Goal: Information Seeking & Learning: Learn about a topic

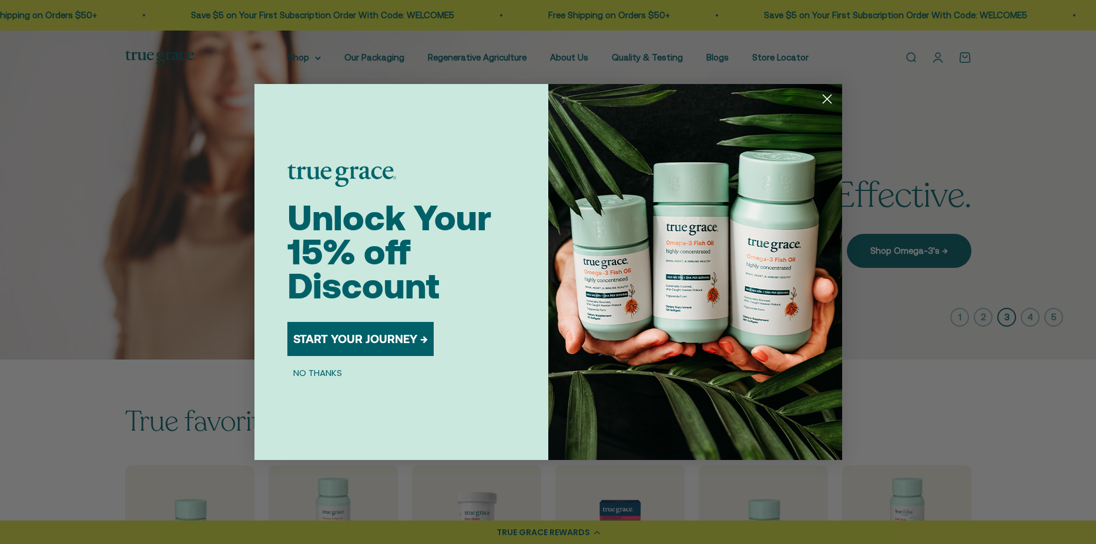
click at [827, 94] on circle "Close dialog" at bounding box center [826, 98] width 19 height 19
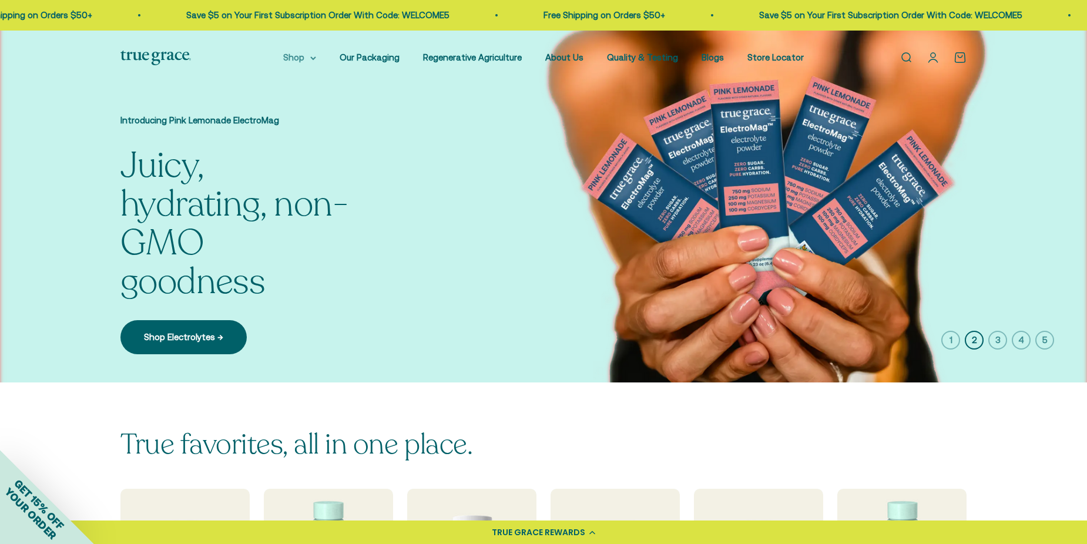
click at [316, 55] on summary "Shop" at bounding box center [299, 58] width 33 height 14
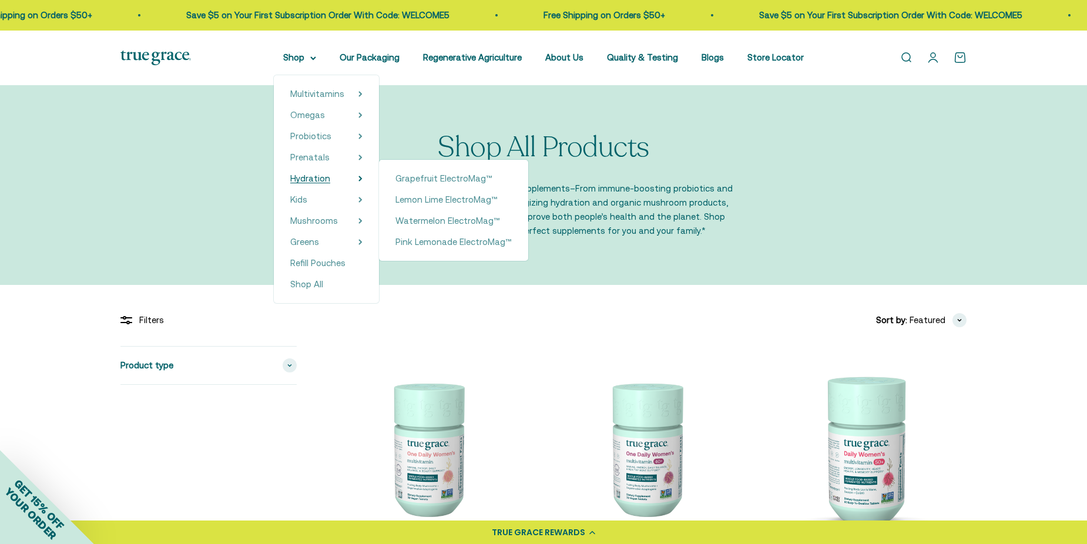
click at [327, 177] on span "Hydration" at bounding box center [310, 178] width 40 height 10
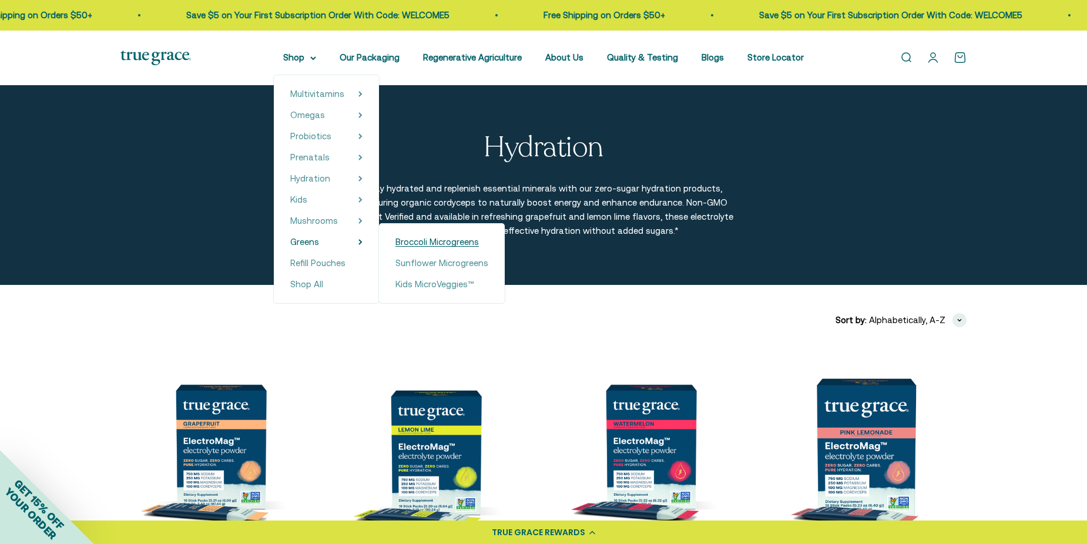
click at [445, 241] on span "Broccoli Microgreens" at bounding box center [436, 242] width 83 height 10
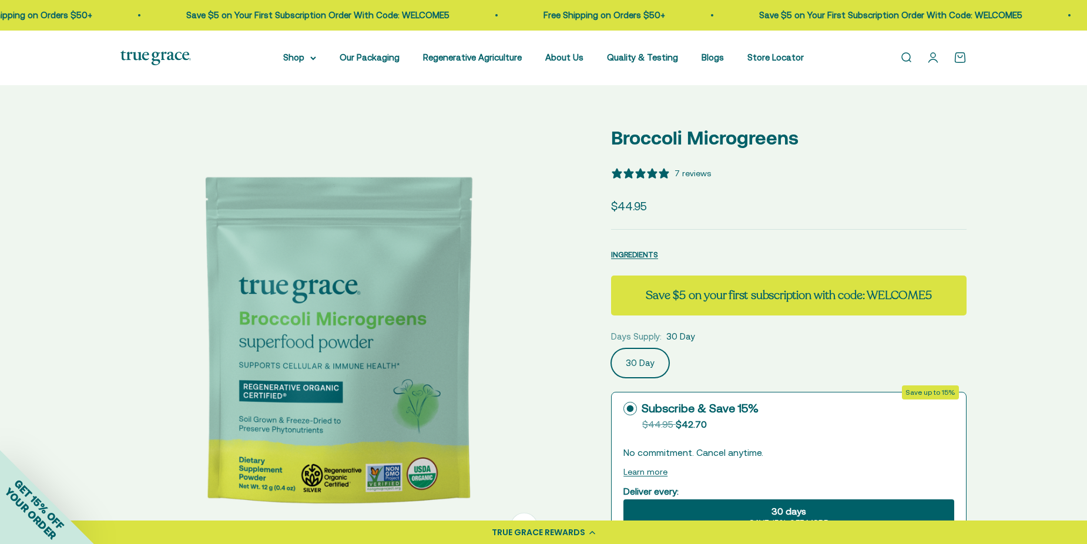
select select "3"
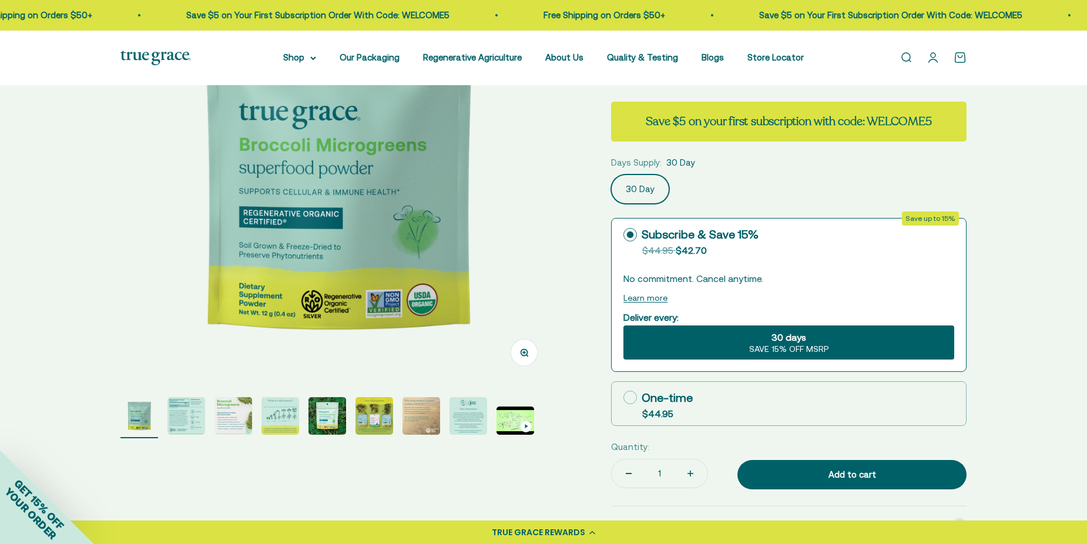
scroll to position [176, 0]
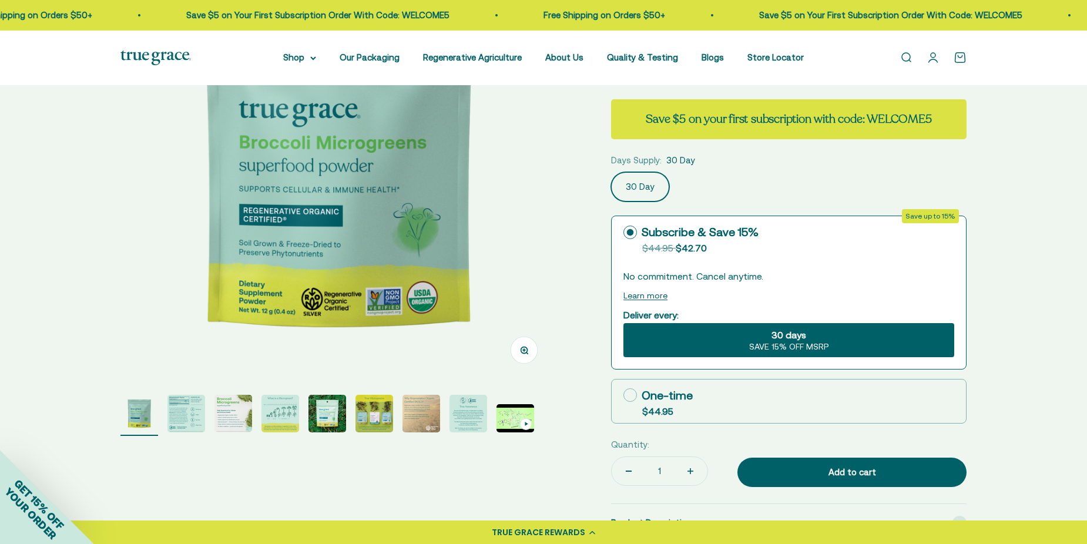
click at [291, 407] on img "Go to item 4" at bounding box center [280, 414] width 38 height 38
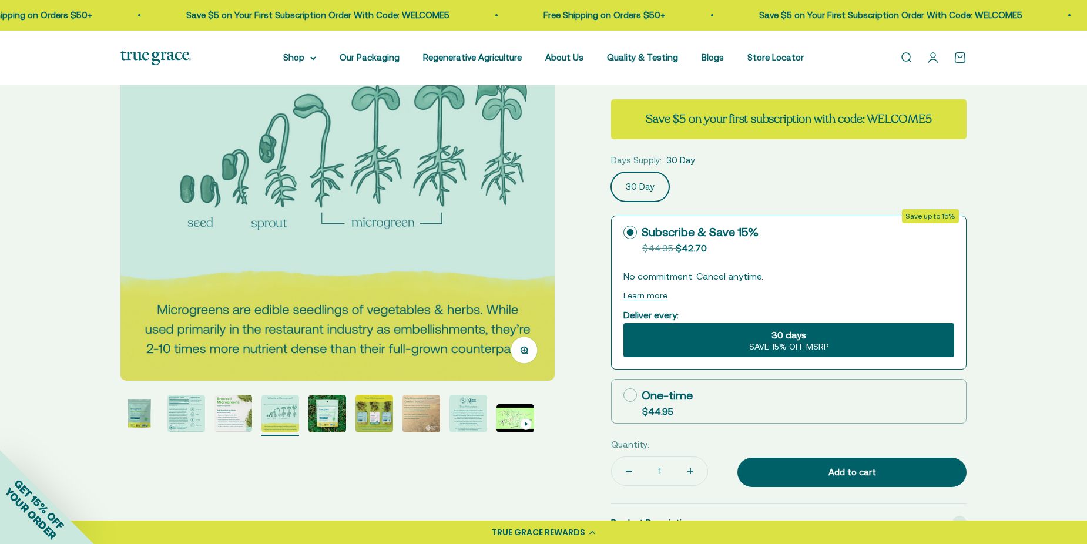
click at [322, 419] on img "Go to item 5" at bounding box center [327, 414] width 38 height 38
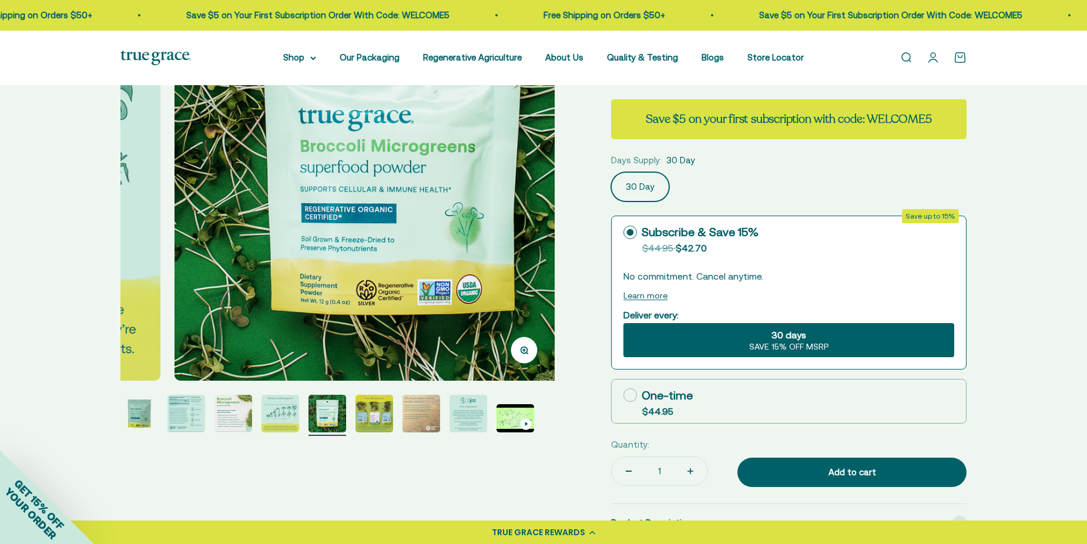
scroll to position [0, 1793]
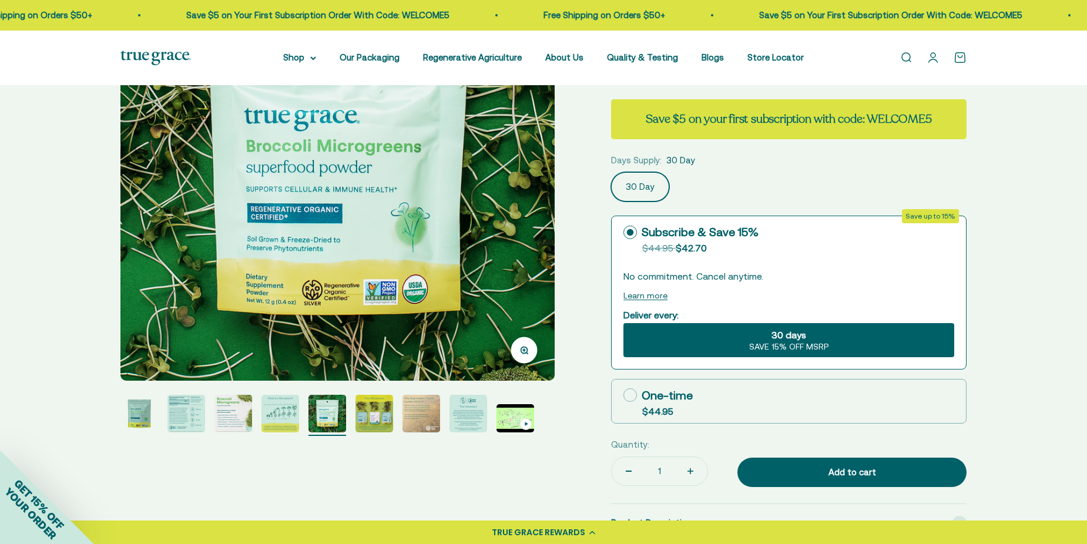
click at [373, 409] on img "Go to item 6" at bounding box center [374, 414] width 38 height 38
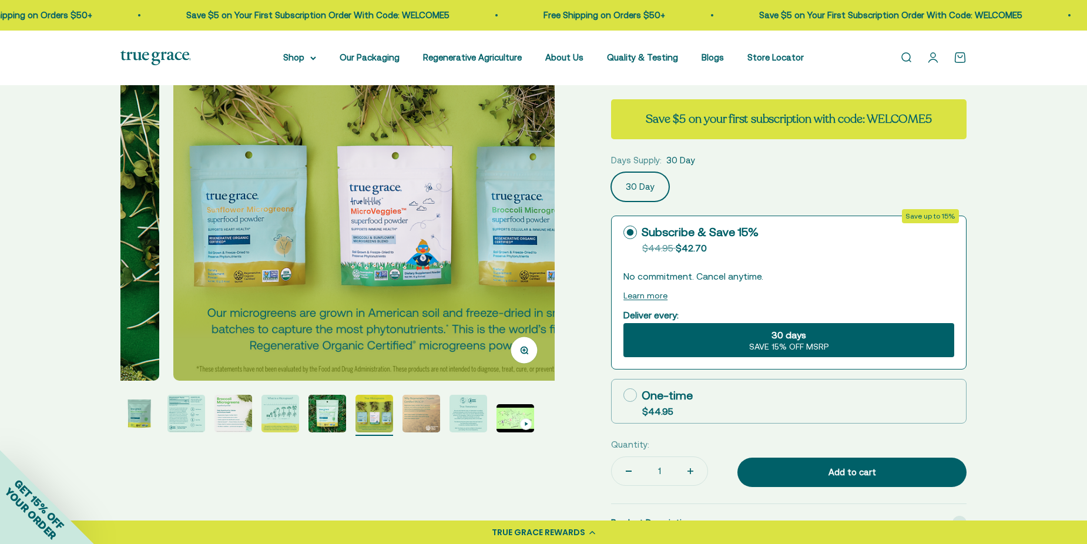
scroll to position [0, 2242]
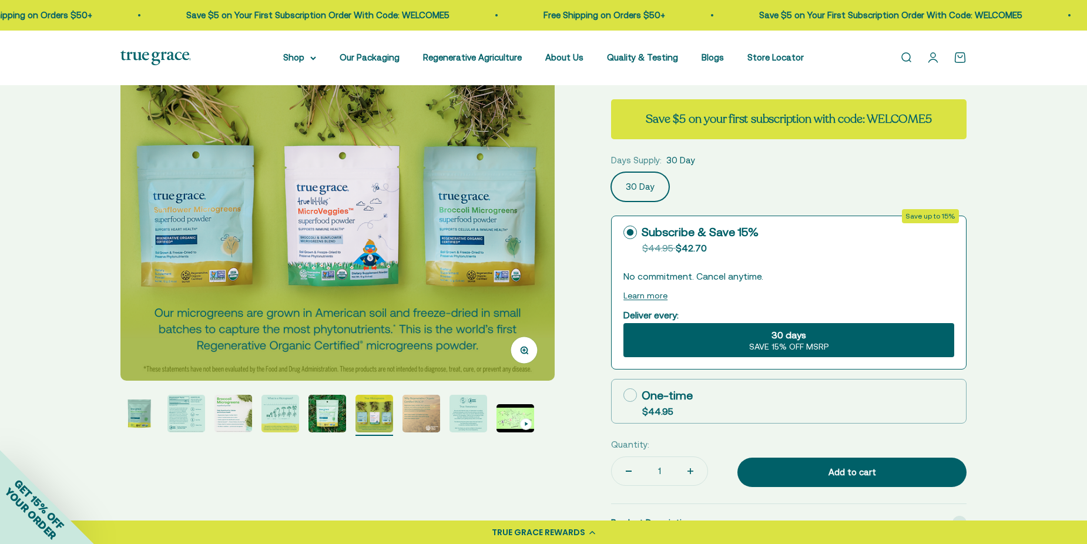
click at [416, 409] on img "Go to item 7" at bounding box center [421, 414] width 38 height 38
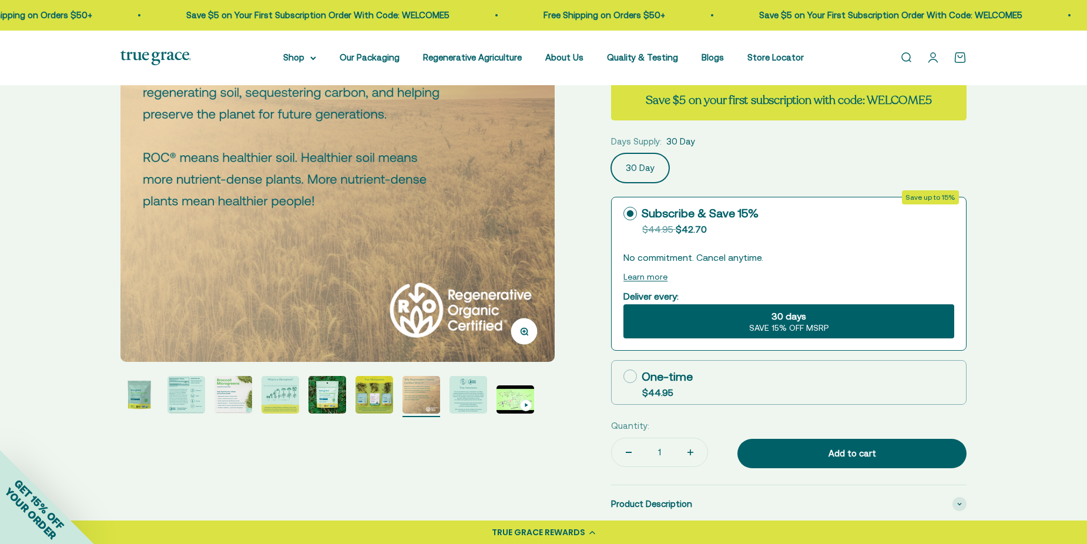
scroll to position [235, 0]
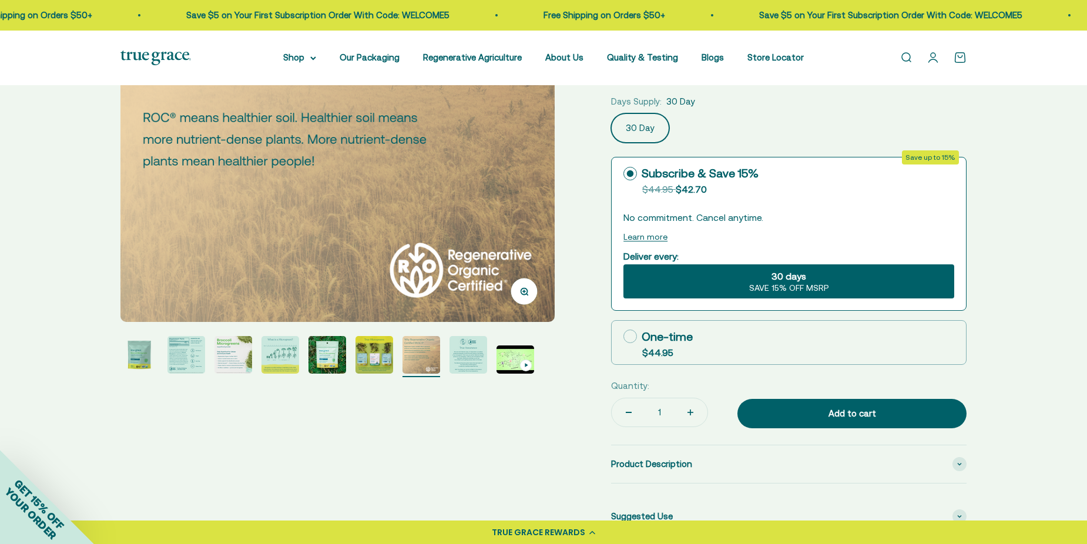
click at [470, 362] on img "Go to item 8" at bounding box center [468, 355] width 38 height 38
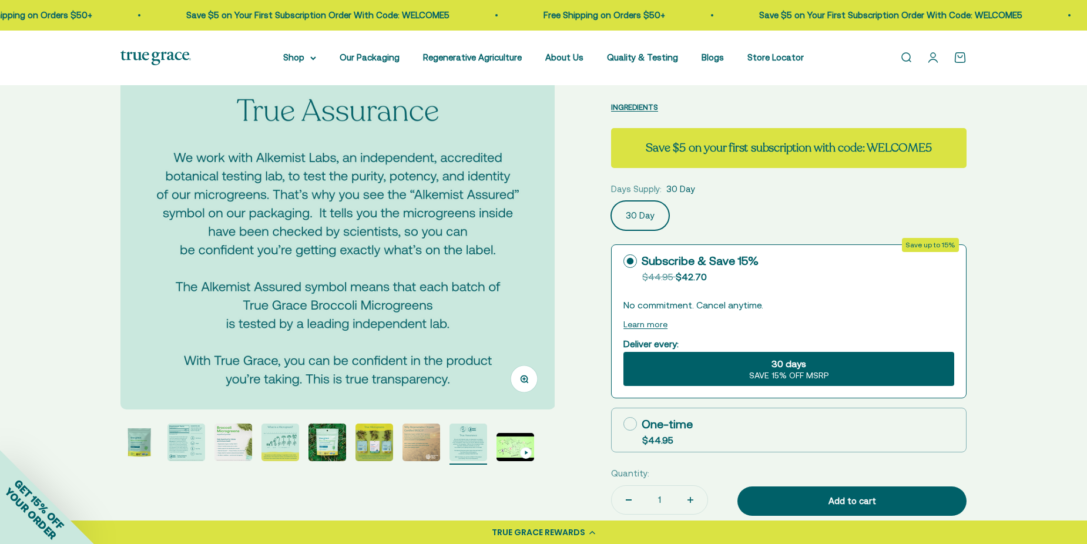
scroll to position [117, 0]
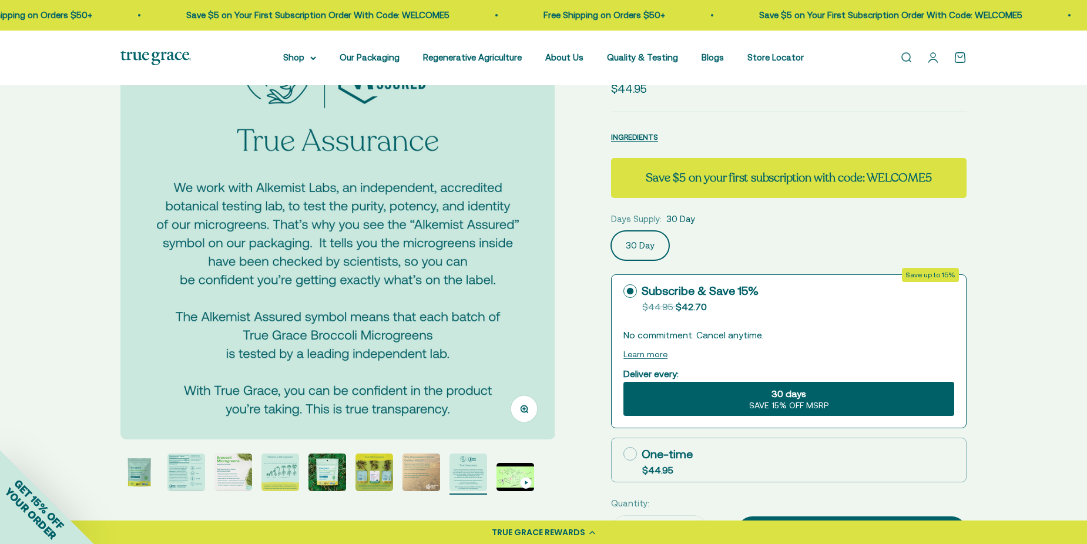
click at [523, 478] on div "Go to item 9" at bounding box center [526, 483] width 12 height 12
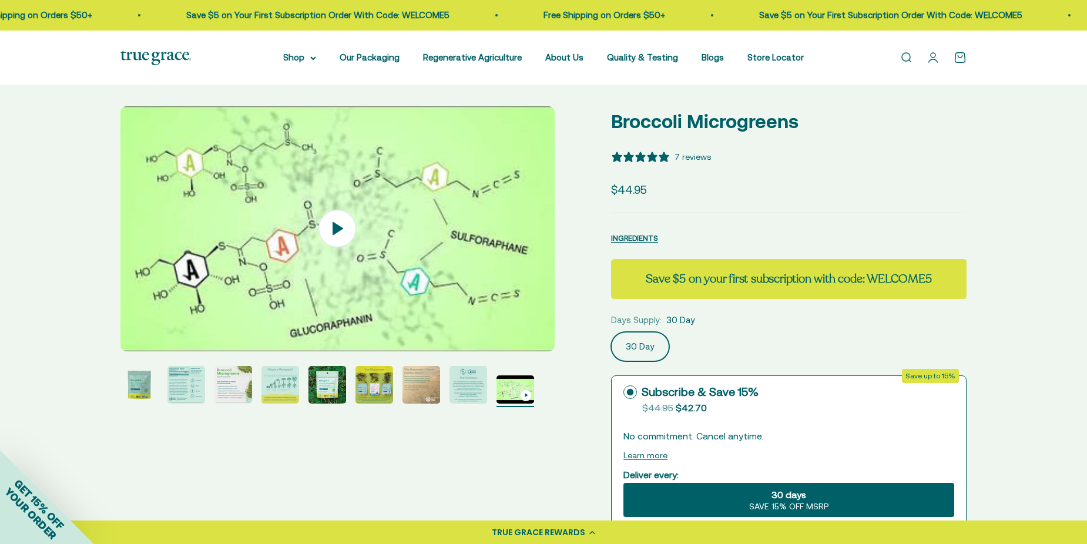
scroll to position [0, 0]
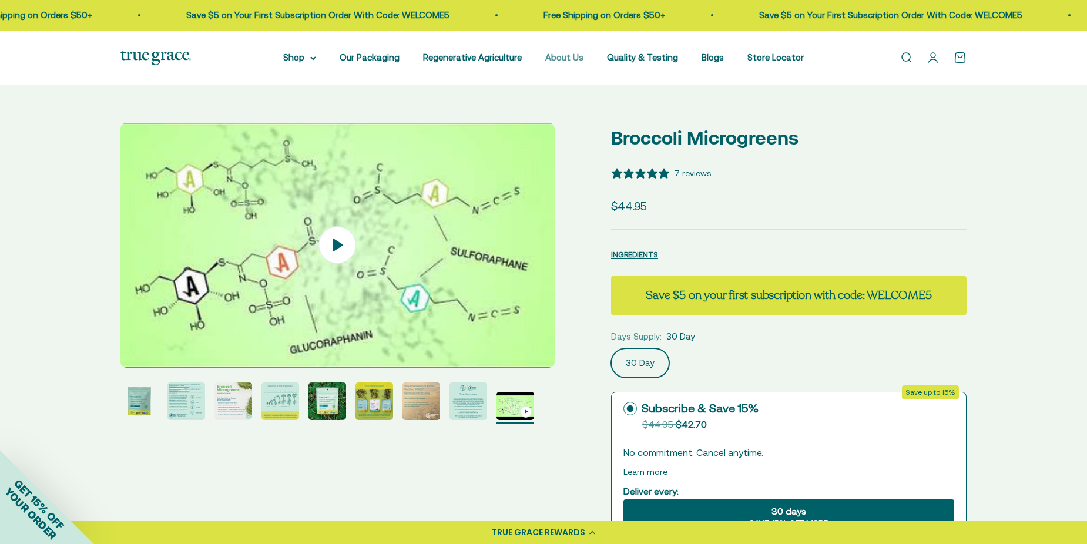
click at [573, 56] on link "About Us" at bounding box center [564, 57] width 38 height 10
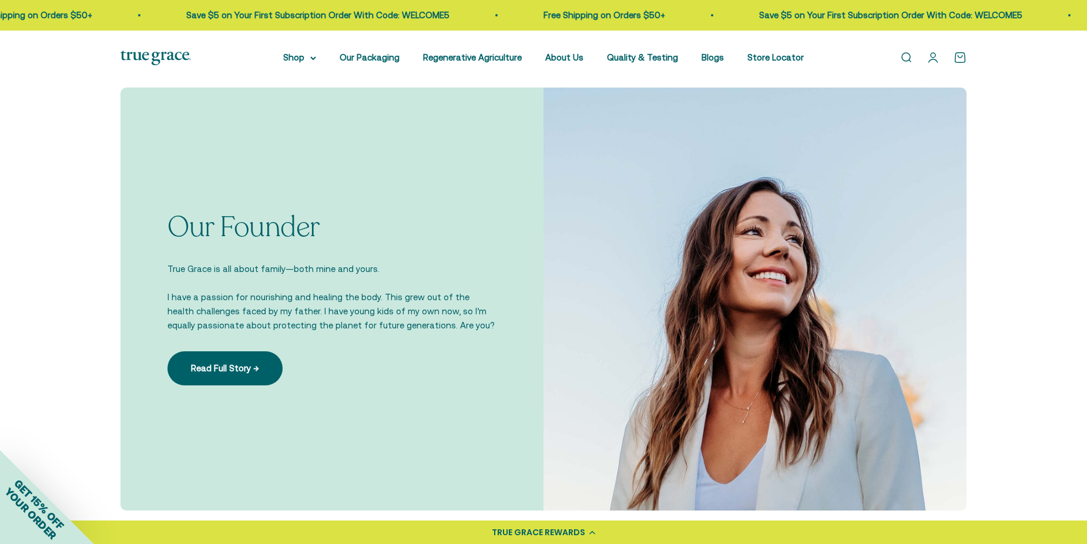
scroll to position [764, 0]
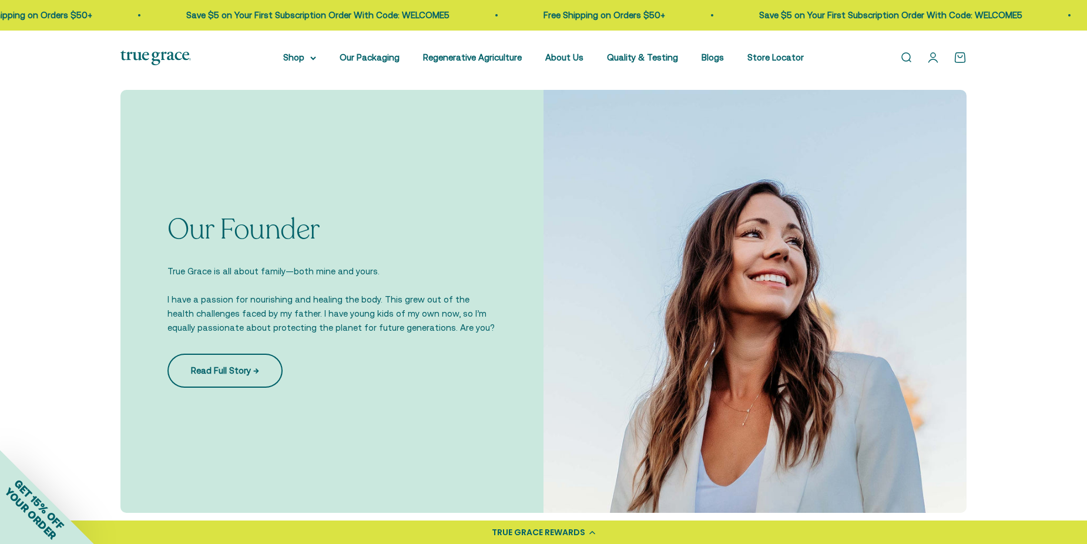
click at [221, 365] on link "Read Full Story →" at bounding box center [224, 371] width 115 height 34
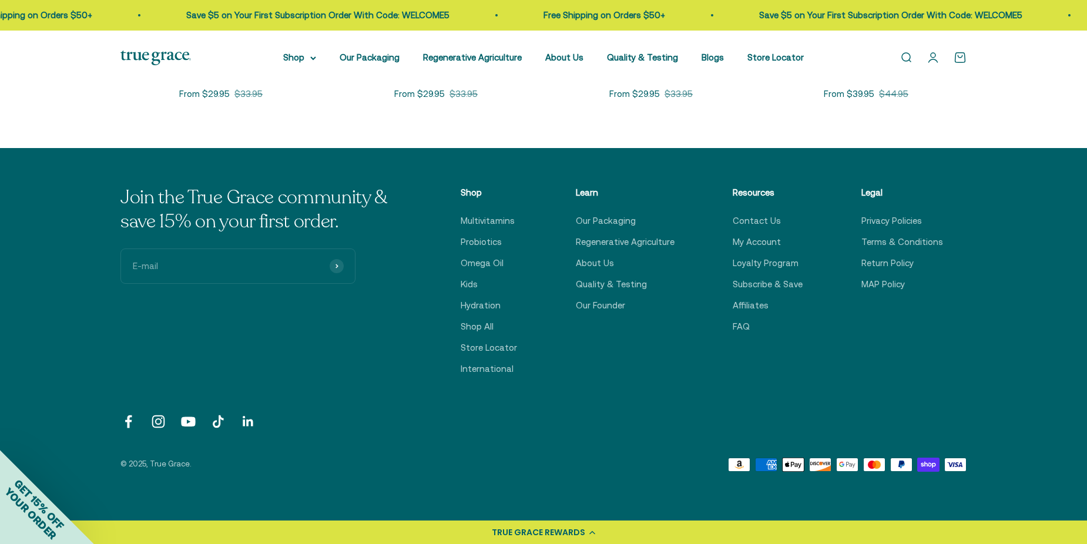
scroll to position [2115, 0]
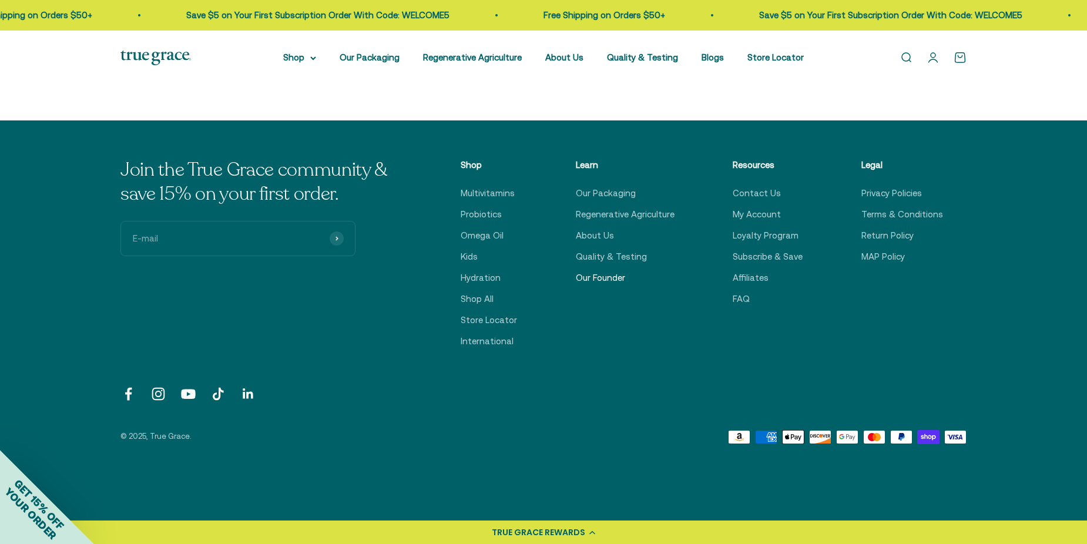
click at [614, 271] on link "Our Founder" at bounding box center [600, 278] width 49 height 14
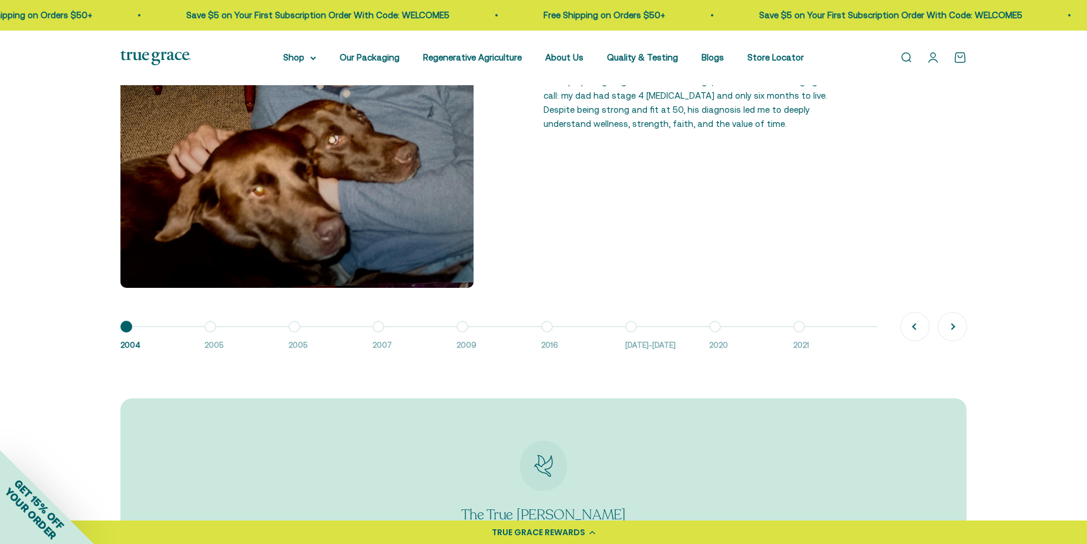
scroll to position [999, 0]
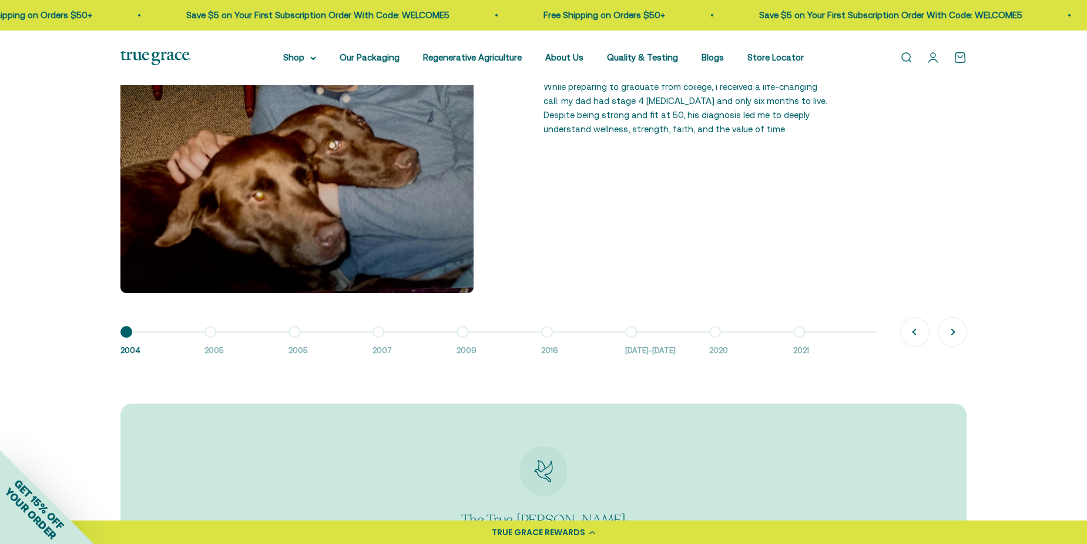
click at [210, 332] on button "Go to item 2 2005" at bounding box center [246, 344] width 84 height 25
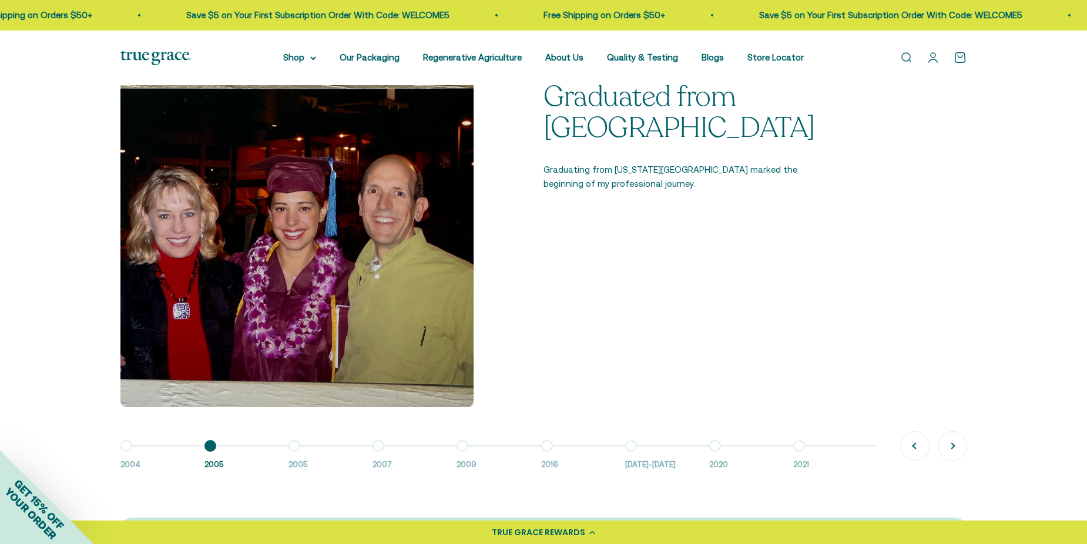
scroll to position [881, 0]
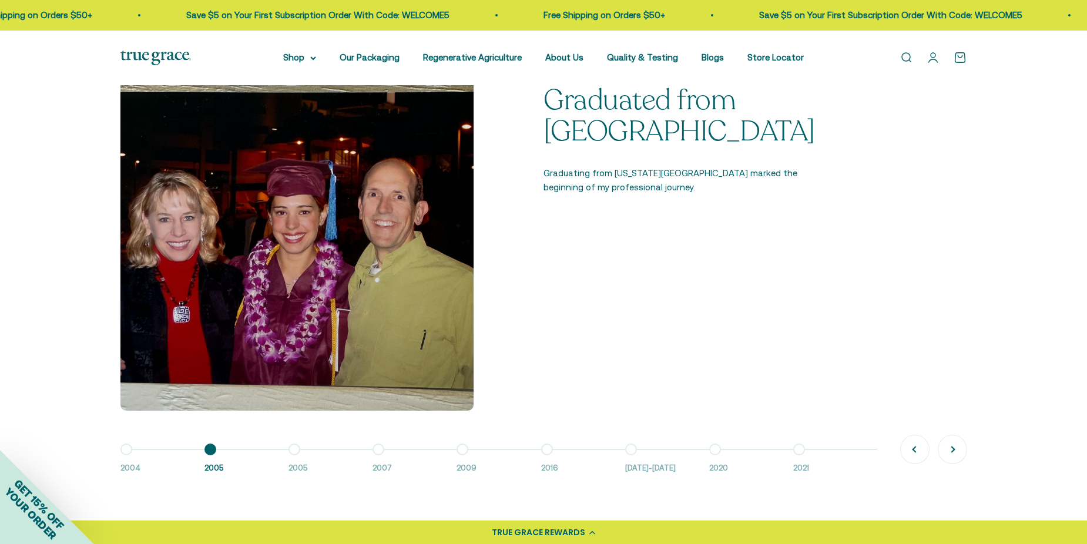
click at [294, 449] on button "Go to item 3 2005" at bounding box center [330, 461] width 84 height 25
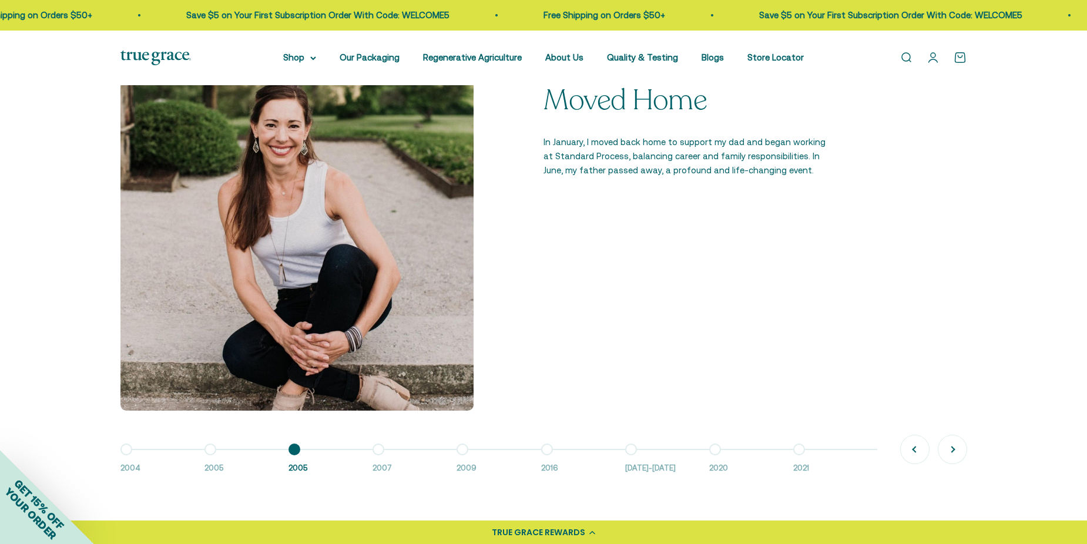
click at [374, 449] on button "Go to item 4 2007" at bounding box center [414, 461] width 84 height 25
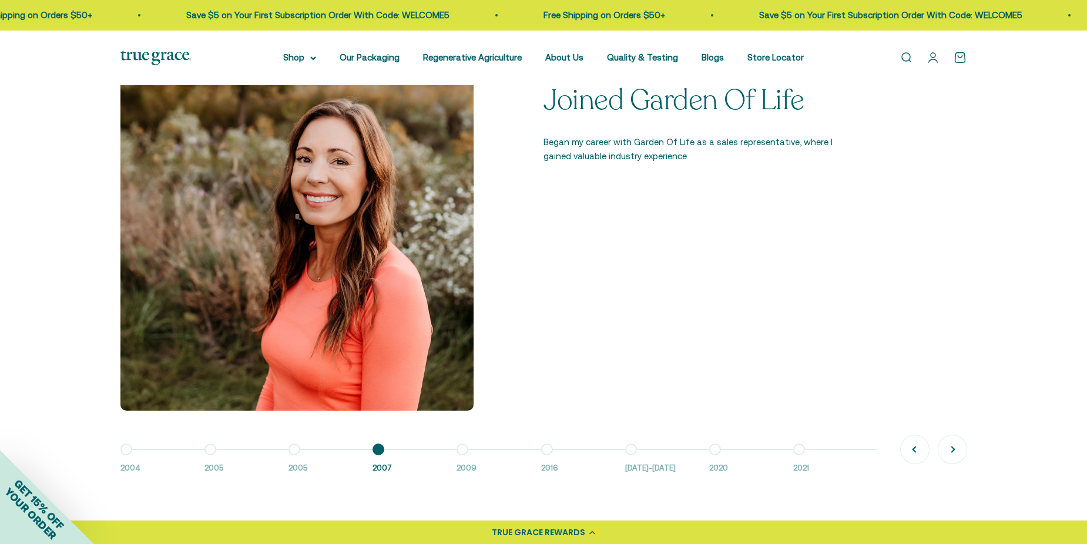
click at [463, 451] on button "Go to item 5 2009" at bounding box center [498, 461] width 84 height 25
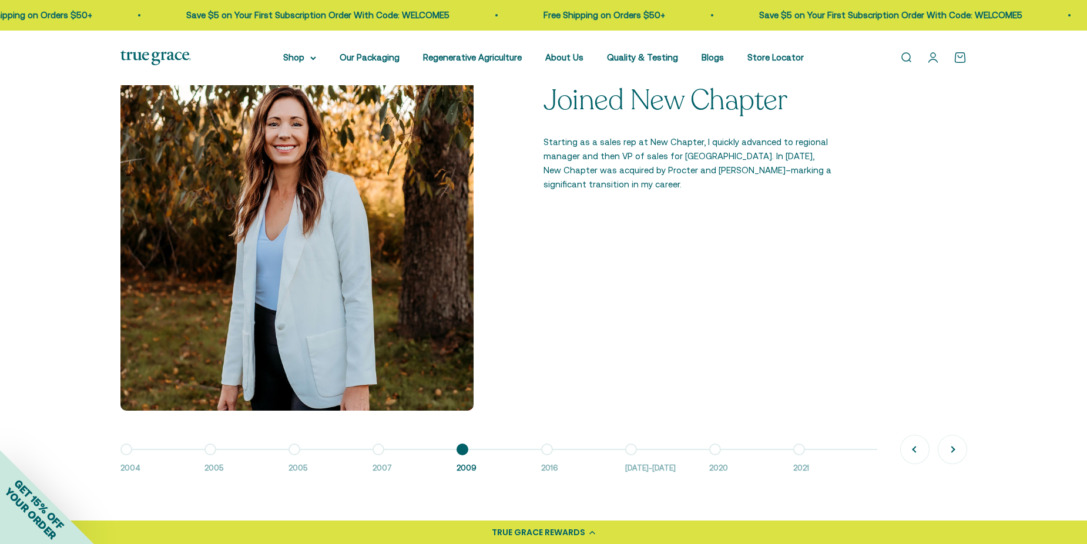
click at [549, 449] on button "Go to item 6 2016" at bounding box center [583, 461] width 84 height 25
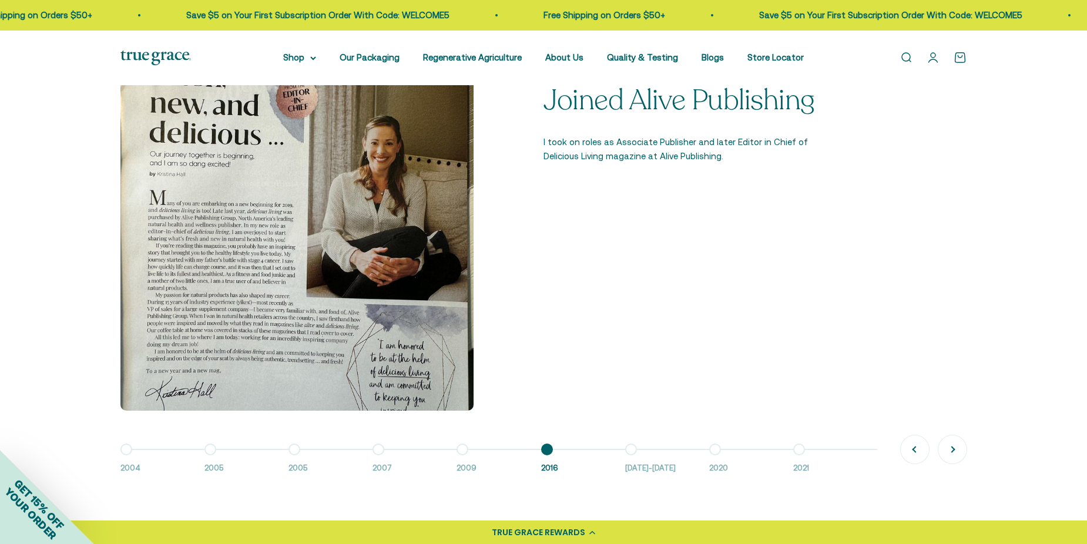
click at [628, 449] on button "Go to item 7 [DATE]-[DATE]" at bounding box center [667, 461] width 84 height 25
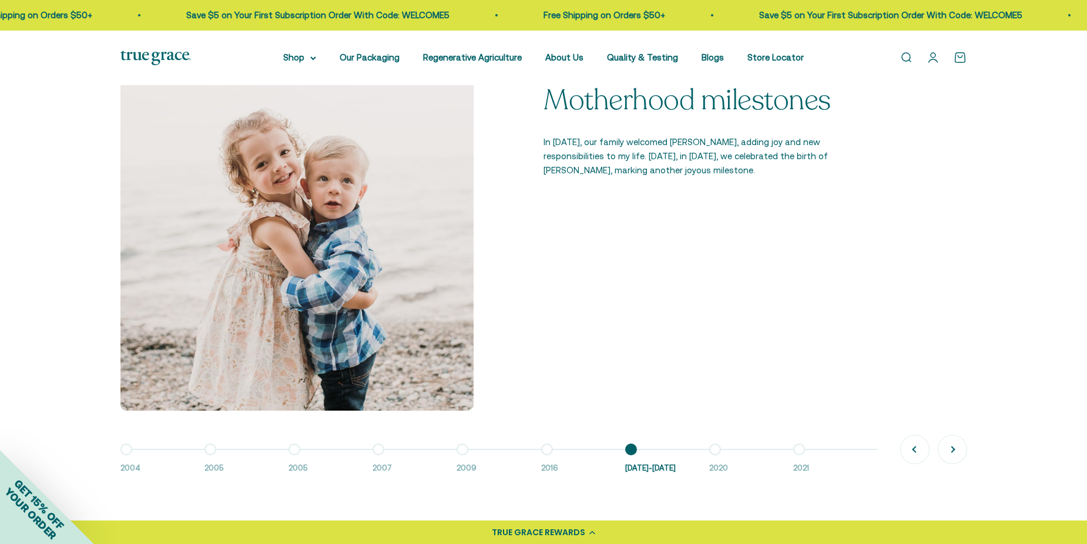
click at [717, 450] on button "Go to item 8 2020" at bounding box center [751, 461] width 84 height 25
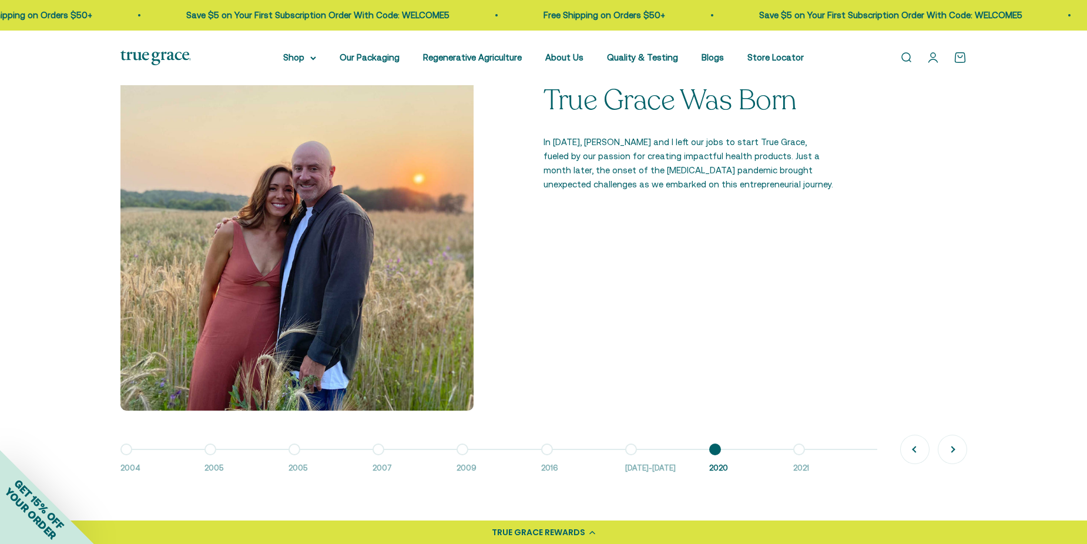
click at [798, 449] on button "Go to item 9 2021" at bounding box center [835, 461] width 84 height 25
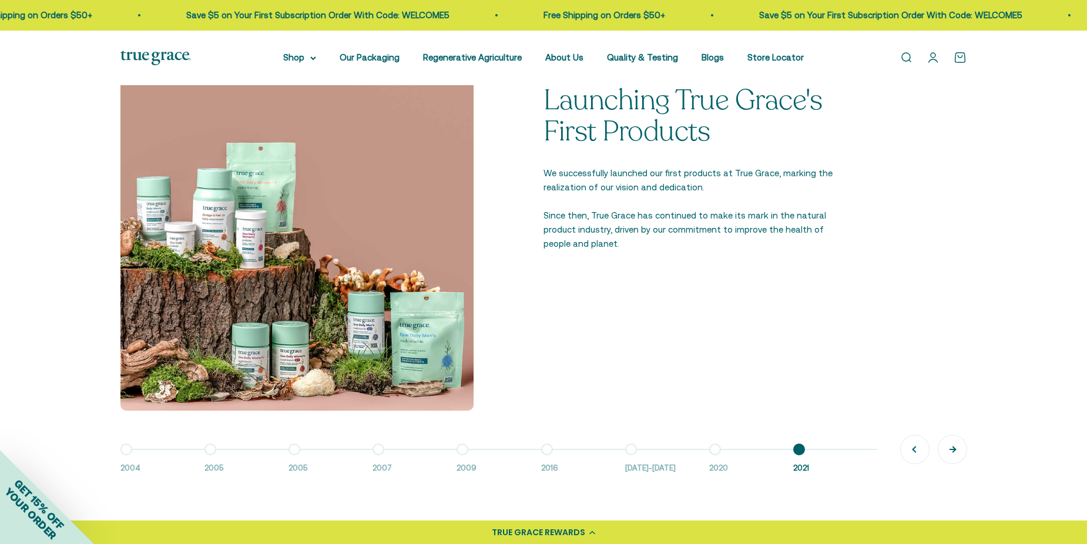
click at [957, 454] on button "Next" at bounding box center [952, 449] width 28 height 28
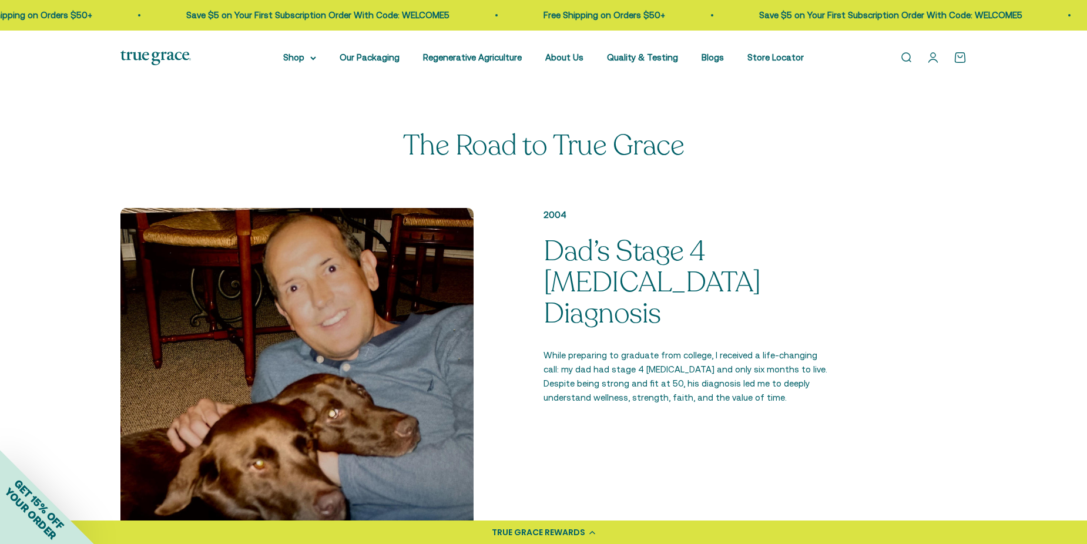
scroll to position [470, 0]
